Goal: Information Seeking & Learning: Learn about a topic

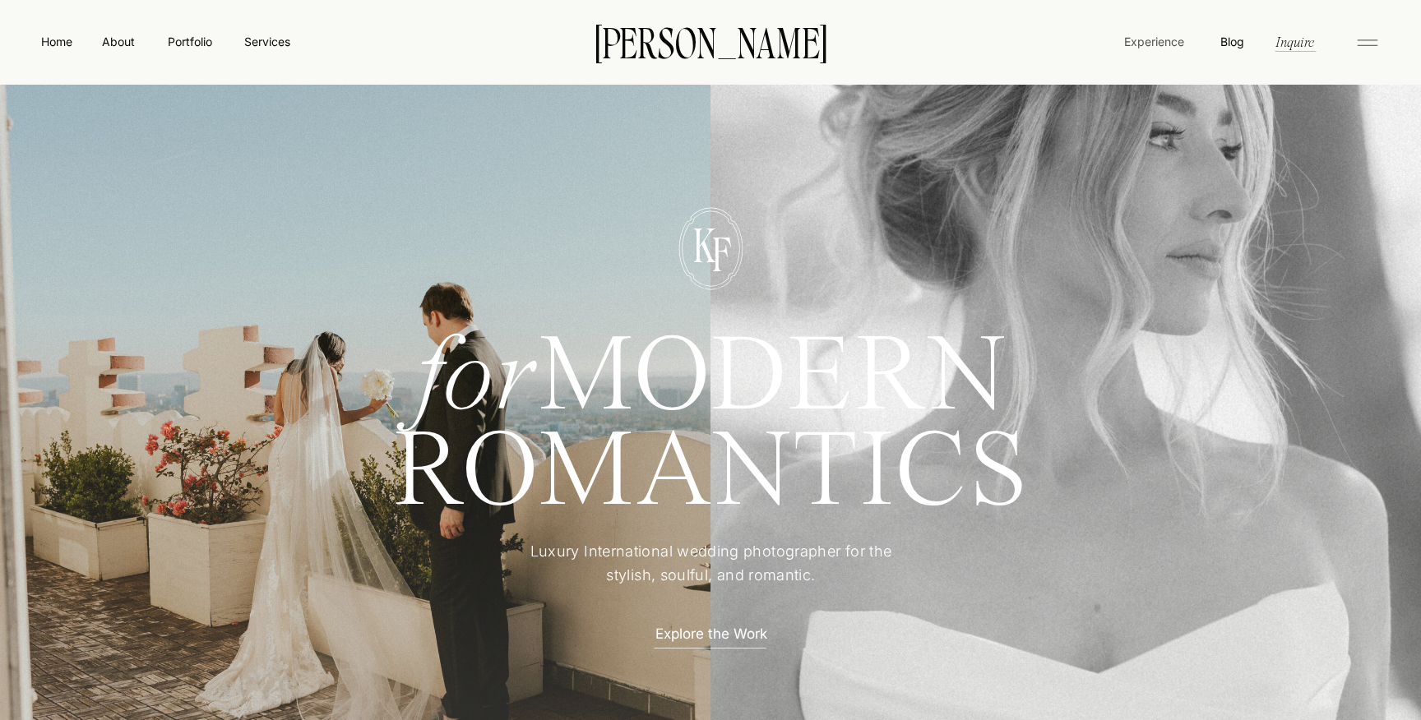
click at [1159, 44] on nav "Experience" at bounding box center [1153, 41] width 63 height 17
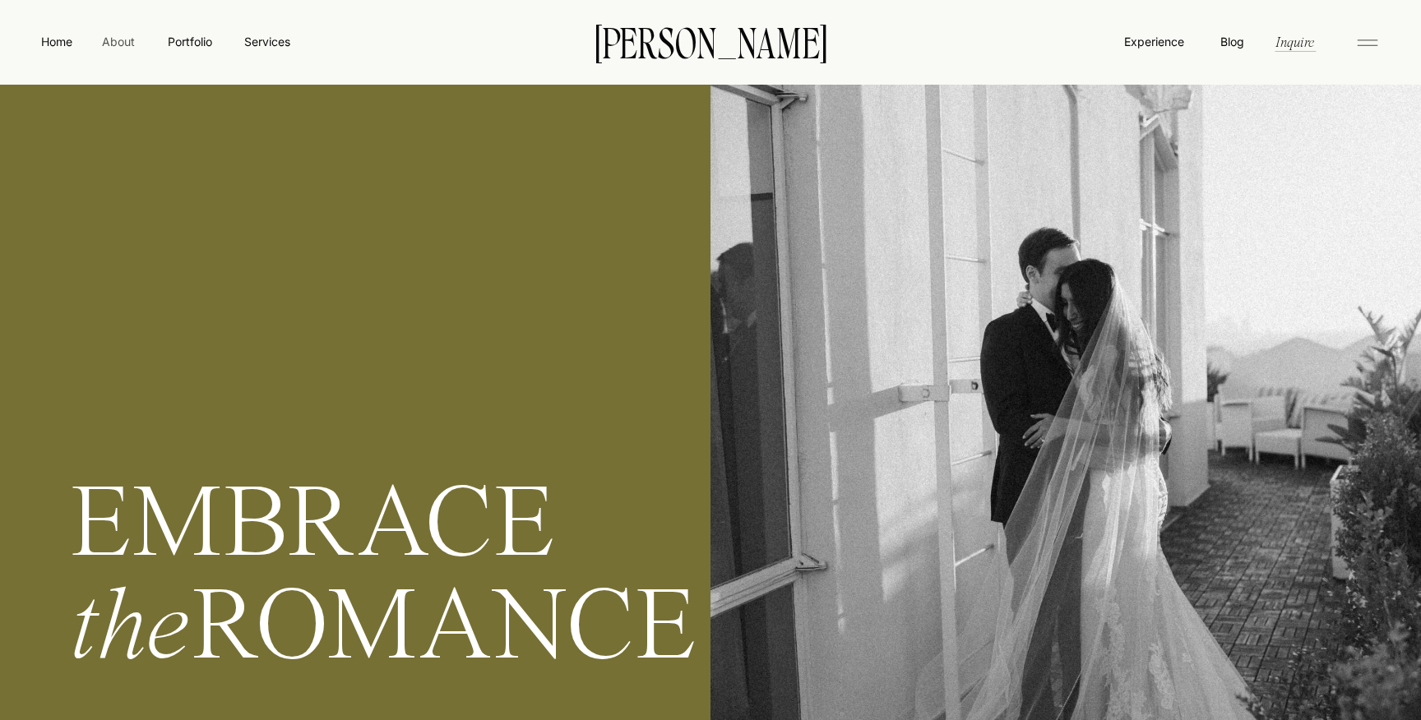
click at [113, 39] on nav "About" at bounding box center [117, 41] width 37 height 16
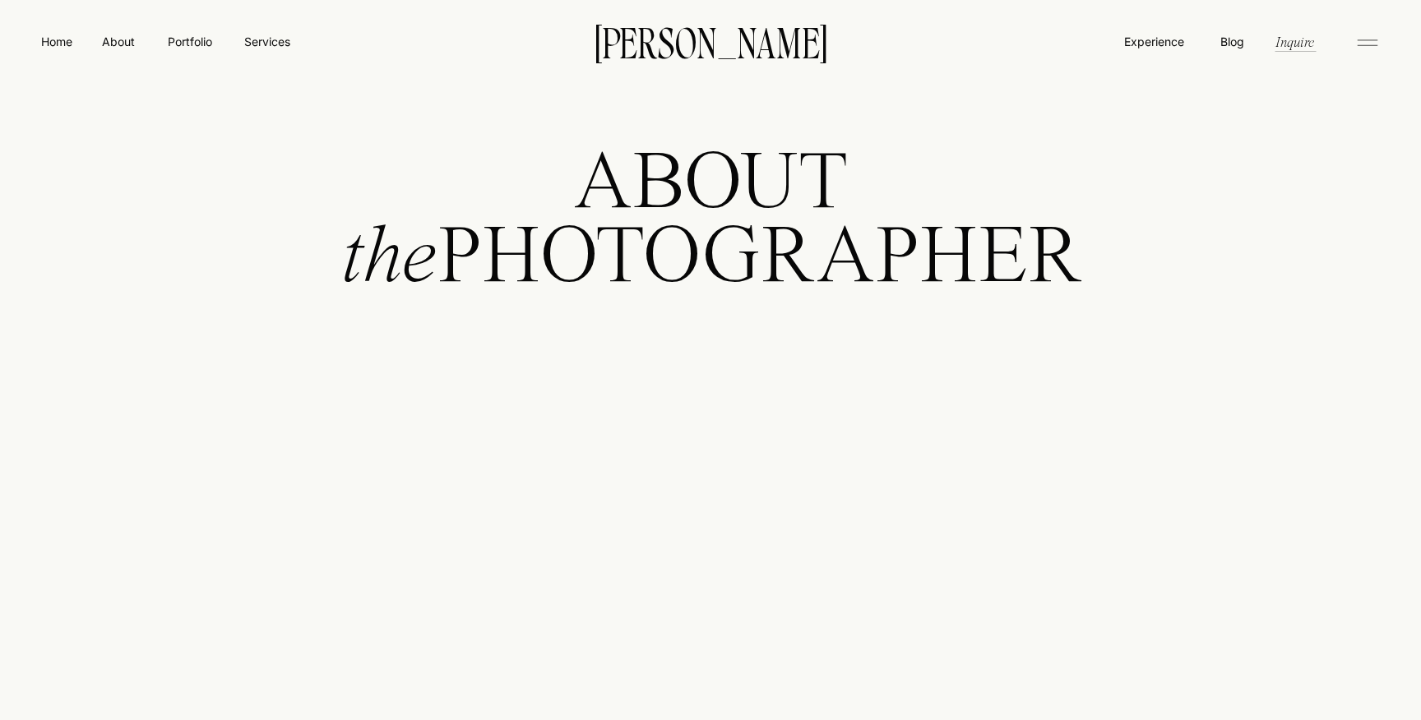
click at [191, 41] on nav "Portfolio" at bounding box center [189, 41] width 58 height 17
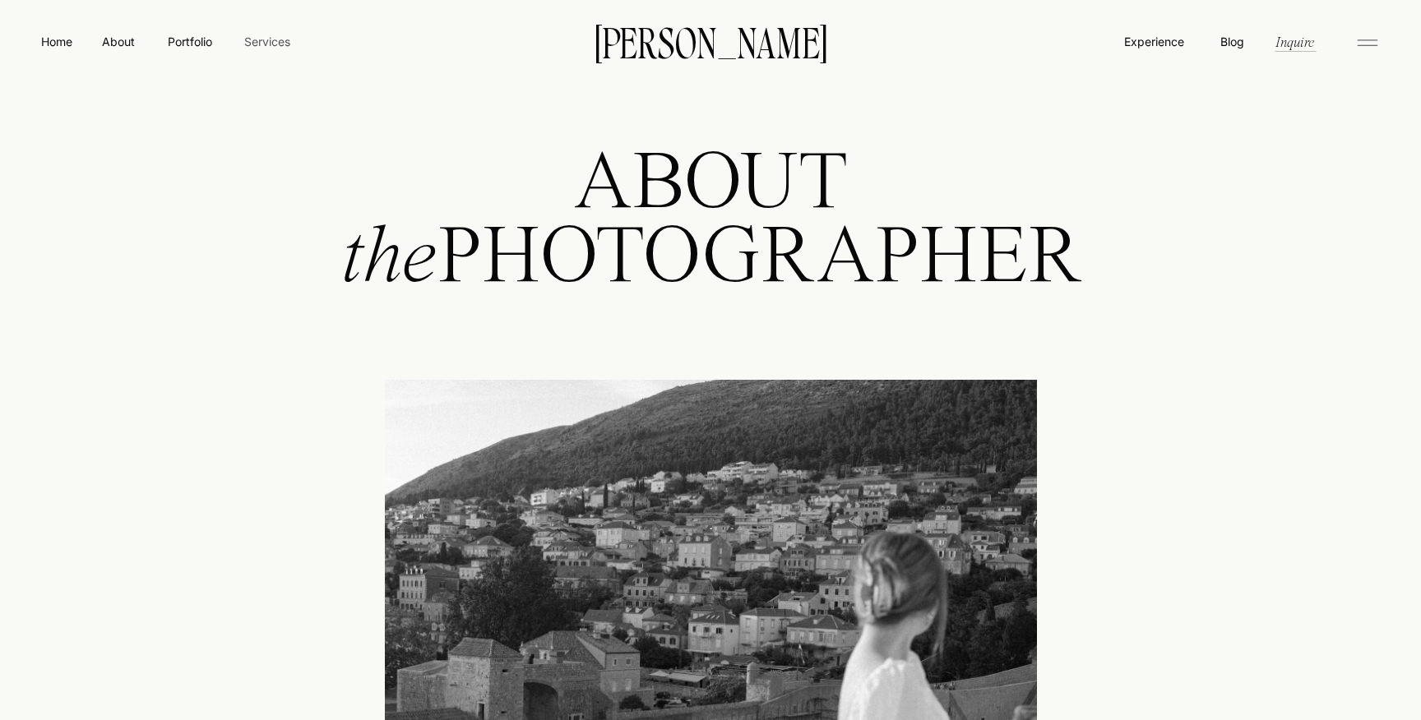
click at [288, 45] on nav "Services" at bounding box center [267, 41] width 49 height 17
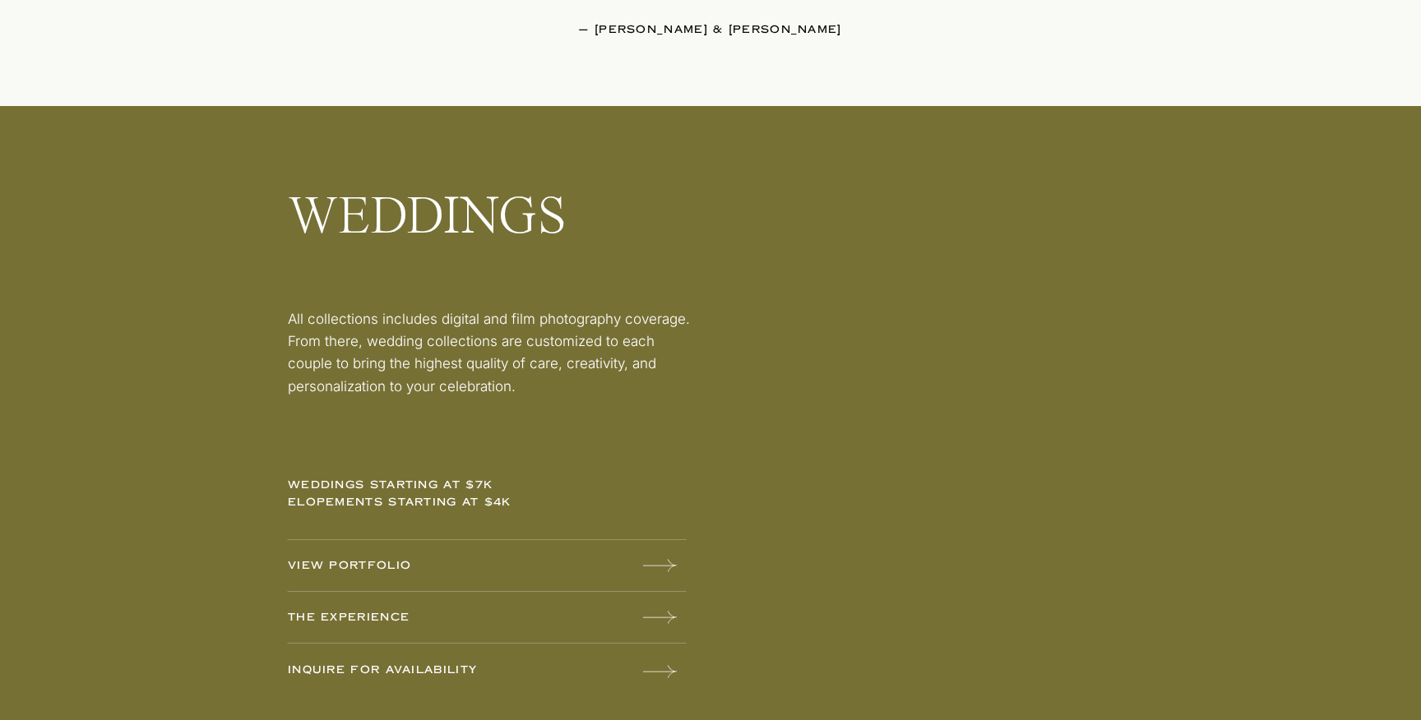
scroll to position [2217, 0]
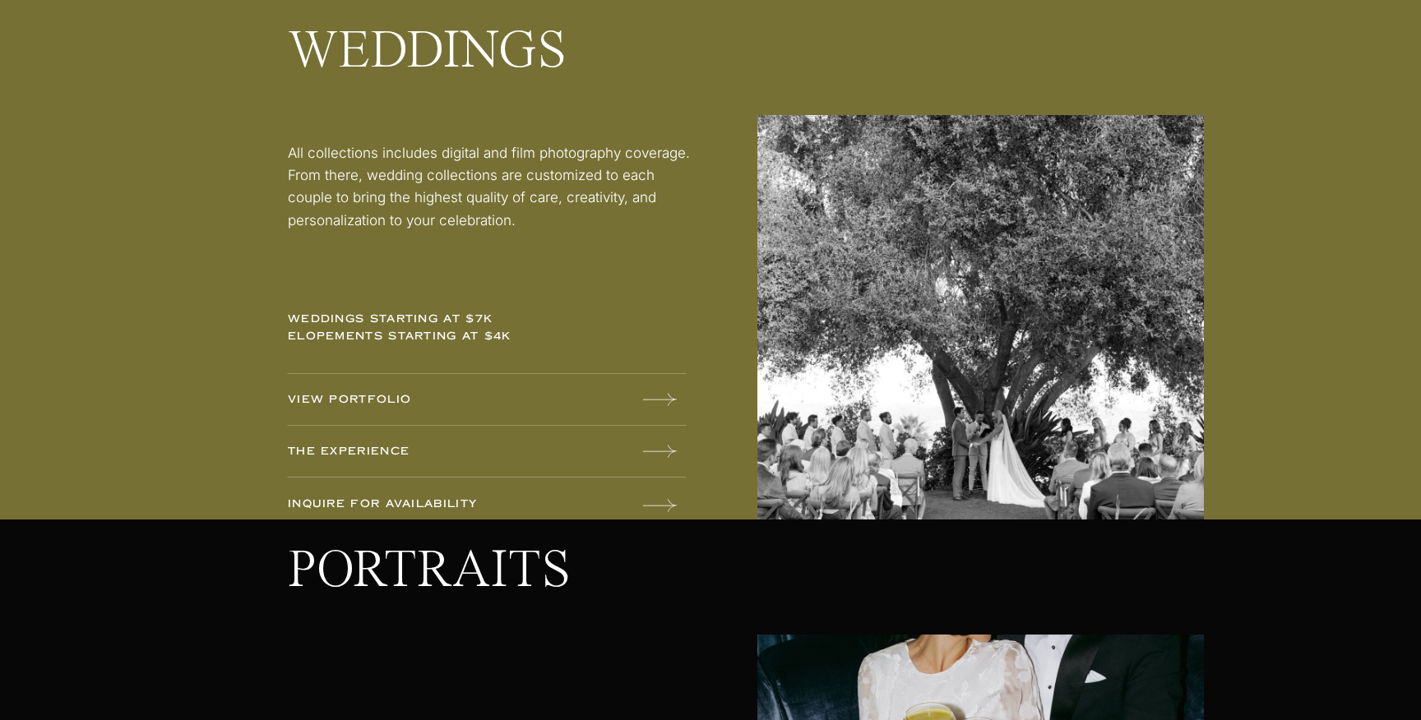
click at [386, 319] on p "weddings starting at $7k elopements starting at $4k" at bounding box center [416, 332] width 257 height 43
click at [405, 338] on p "weddings starting at $7k elopements starting at $4k" at bounding box center [416, 332] width 257 height 43
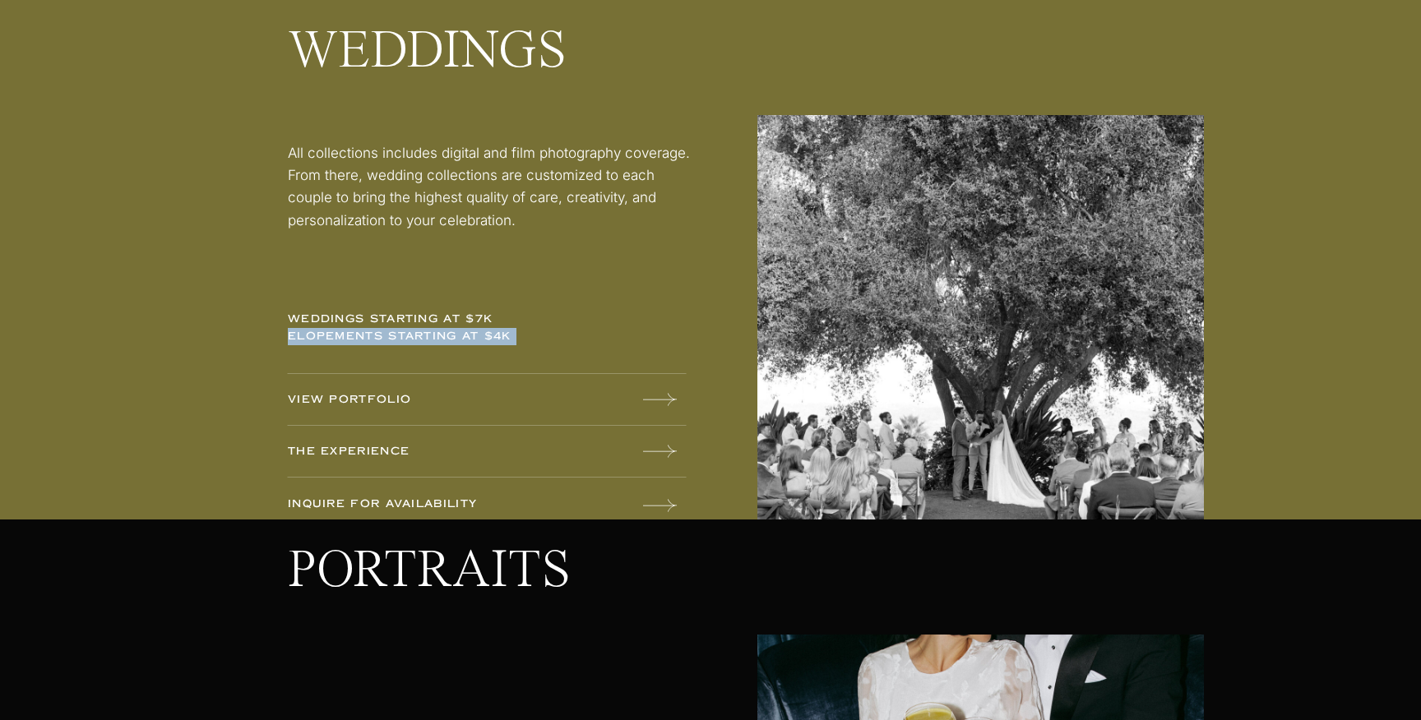
click at [405, 338] on p "weddings starting at $7k elopements starting at $4k" at bounding box center [416, 332] width 257 height 43
click at [536, 278] on div at bounding box center [710, 209] width 1421 height 621
click at [378, 414] on div at bounding box center [710, 209] width 1421 height 621
